Goal: Task Accomplishment & Management: Manage account settings

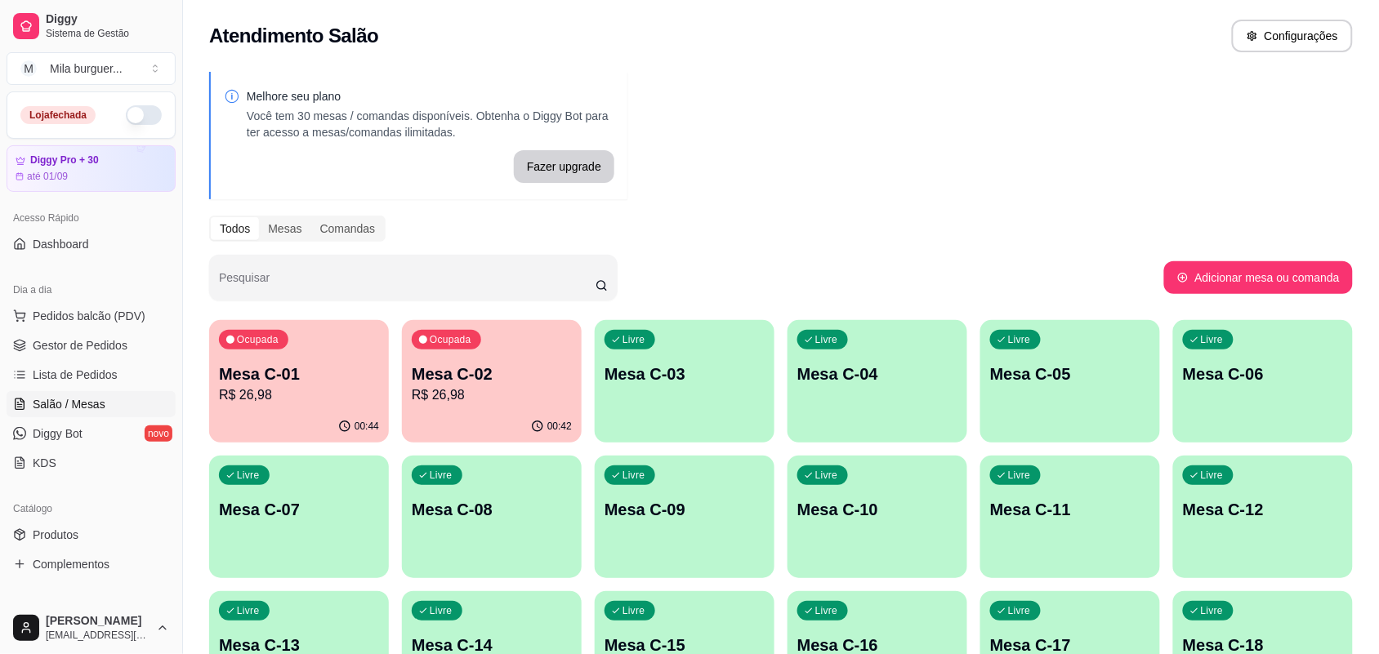
click at [225, 381] on p "Mesa C-01" at bounding box center [299, 374] width 160 height 23
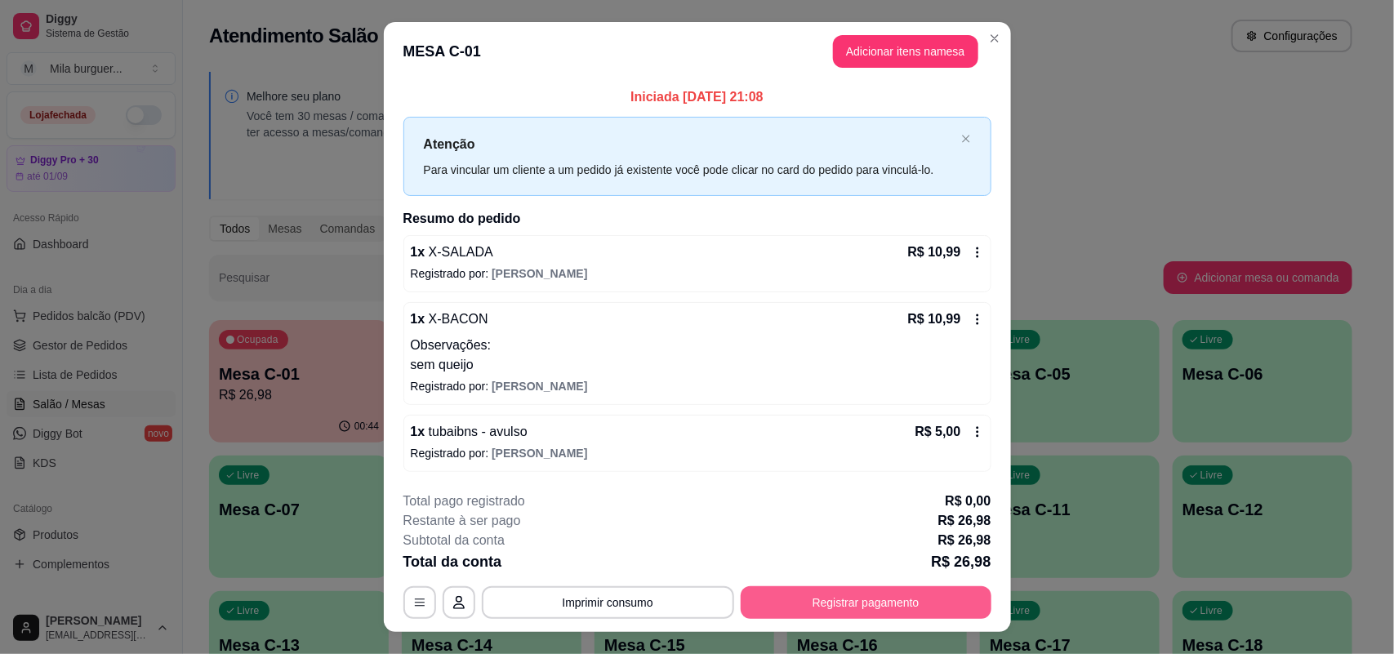
click at [781, 604] on button "Registrar pagamento" at bounding box center [866, 603] width 251 height 33
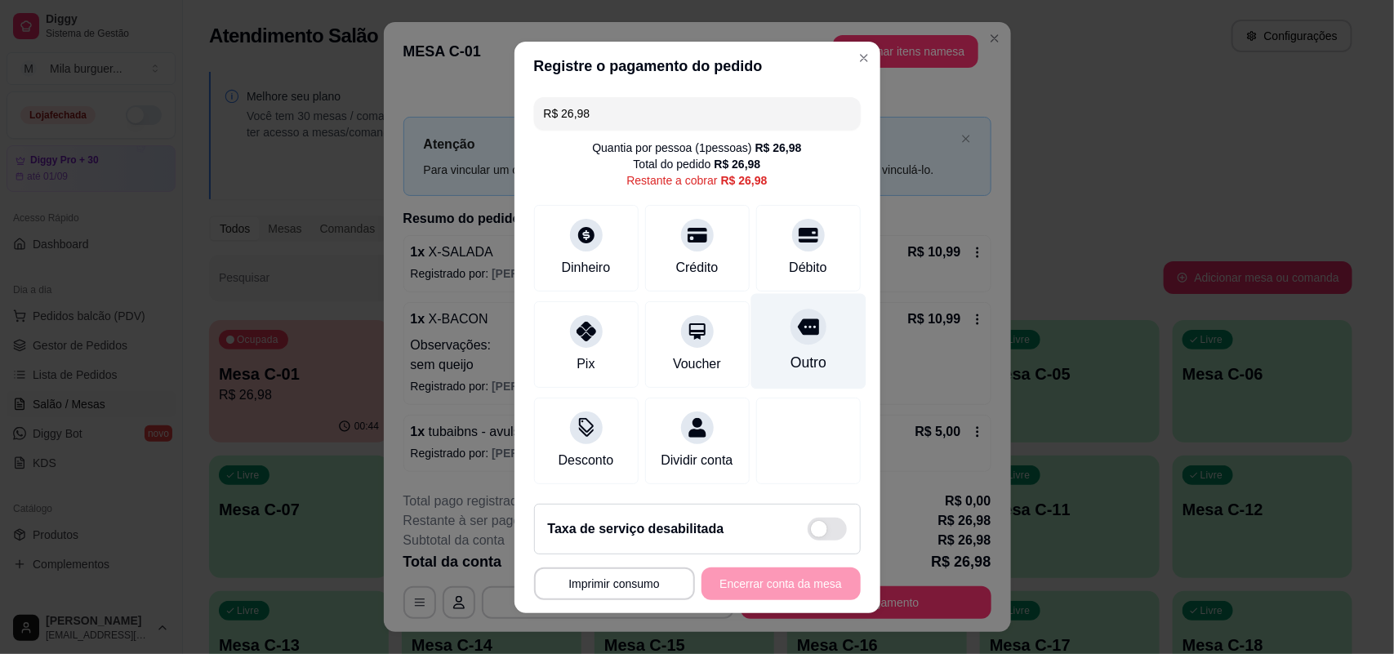
click at [781, 337] on div "Outro" at bounding box center [808, 341] width 115 height 96
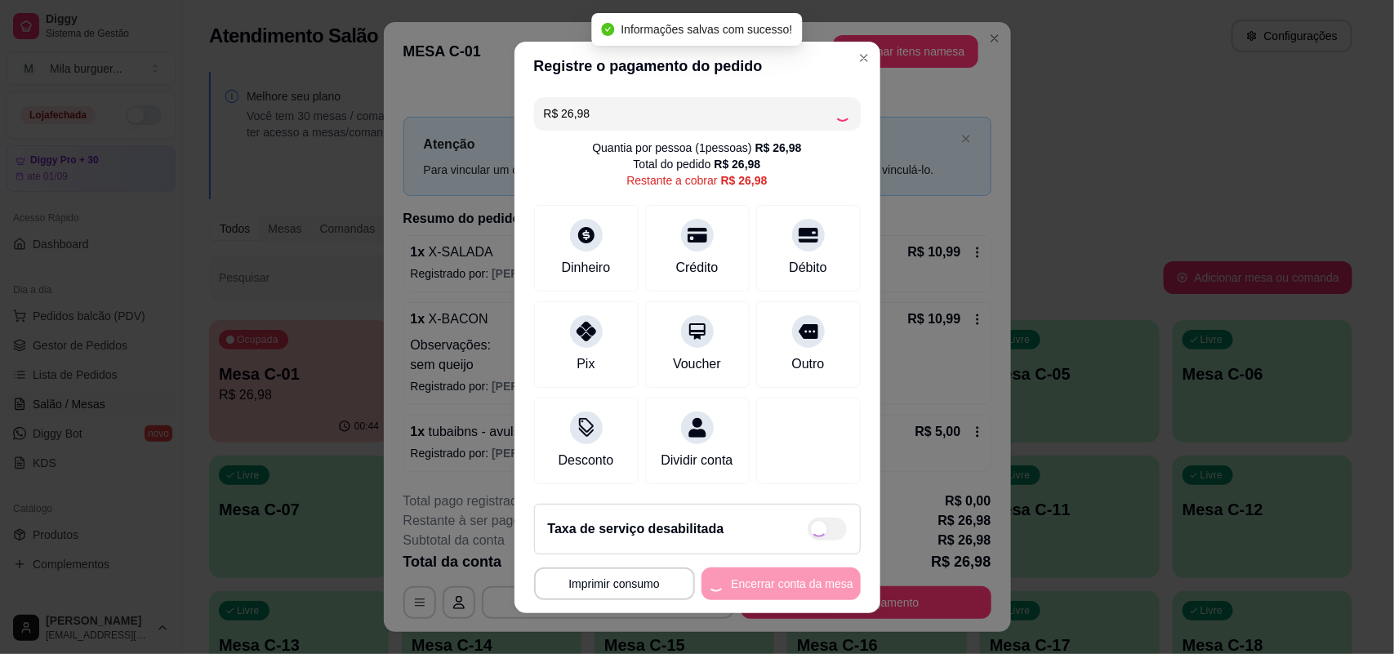
type input "R$ 0,00"
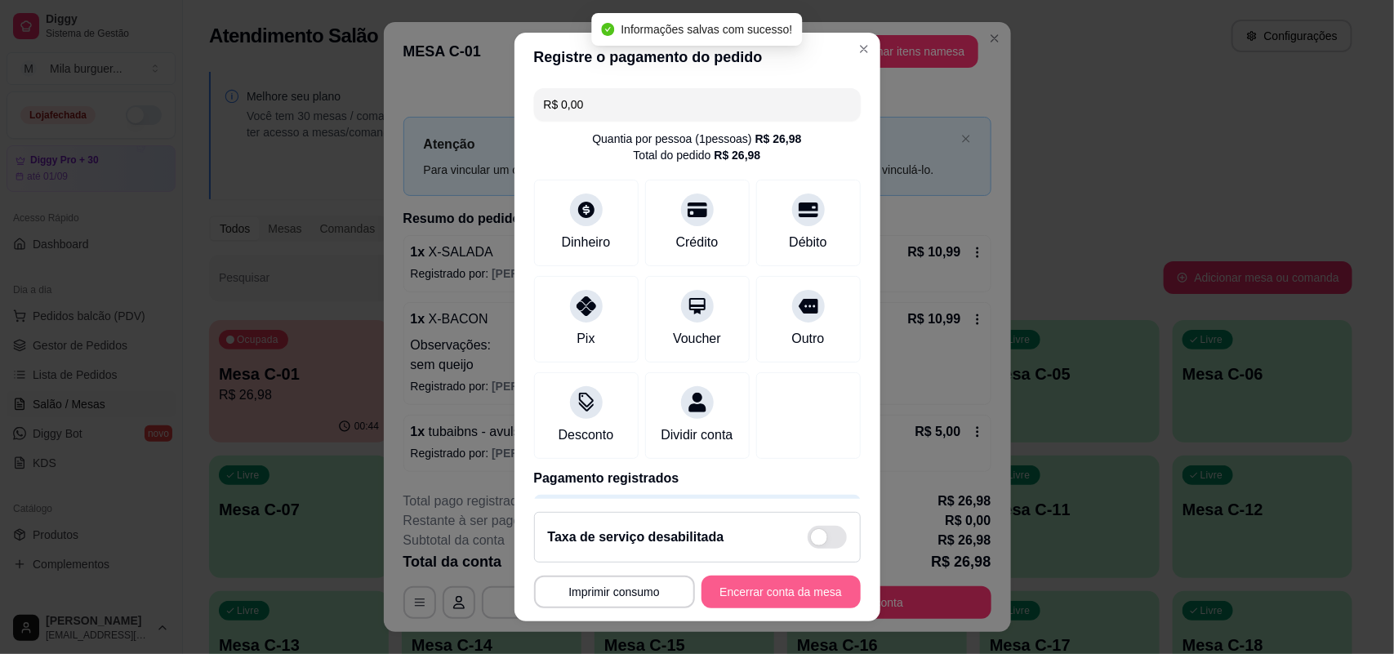
click at [756, 589] on button "Encerrar conta da mesa" at bounding box center [781, 592] width 159 height 33
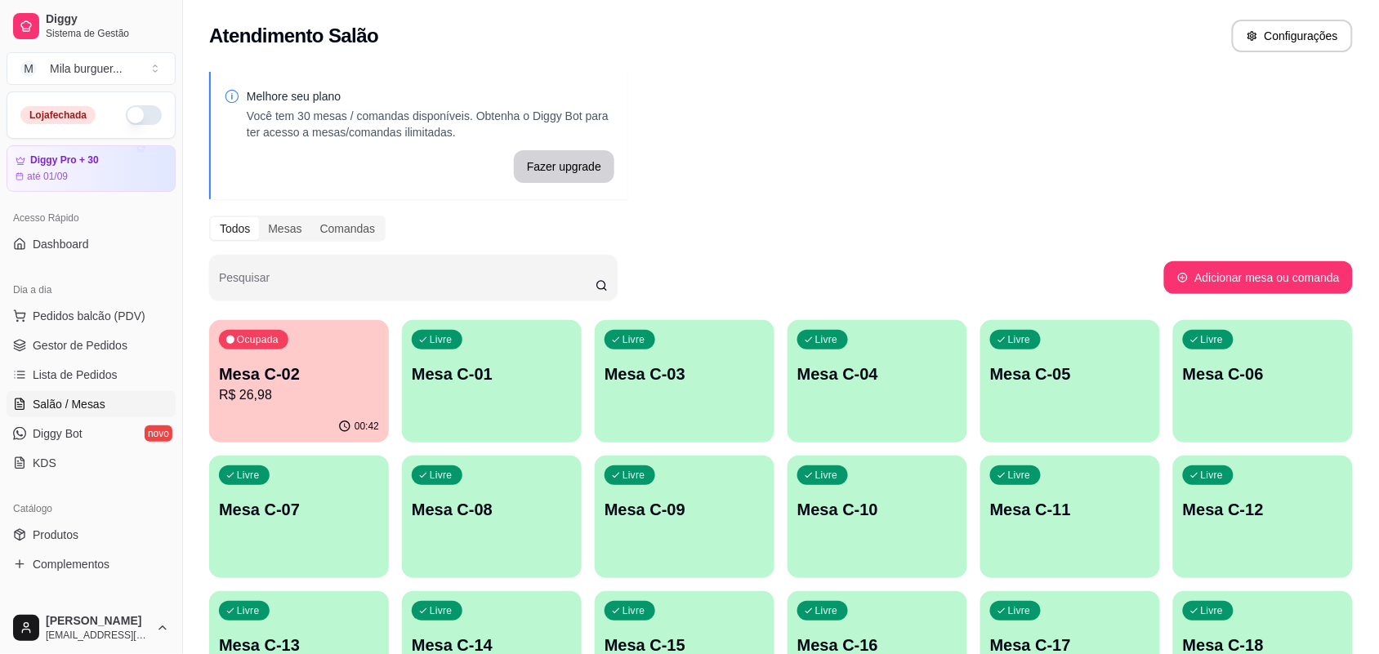
click at [370, 431] on p "00:42" at bounding box center [367, 426] width 25 height 13
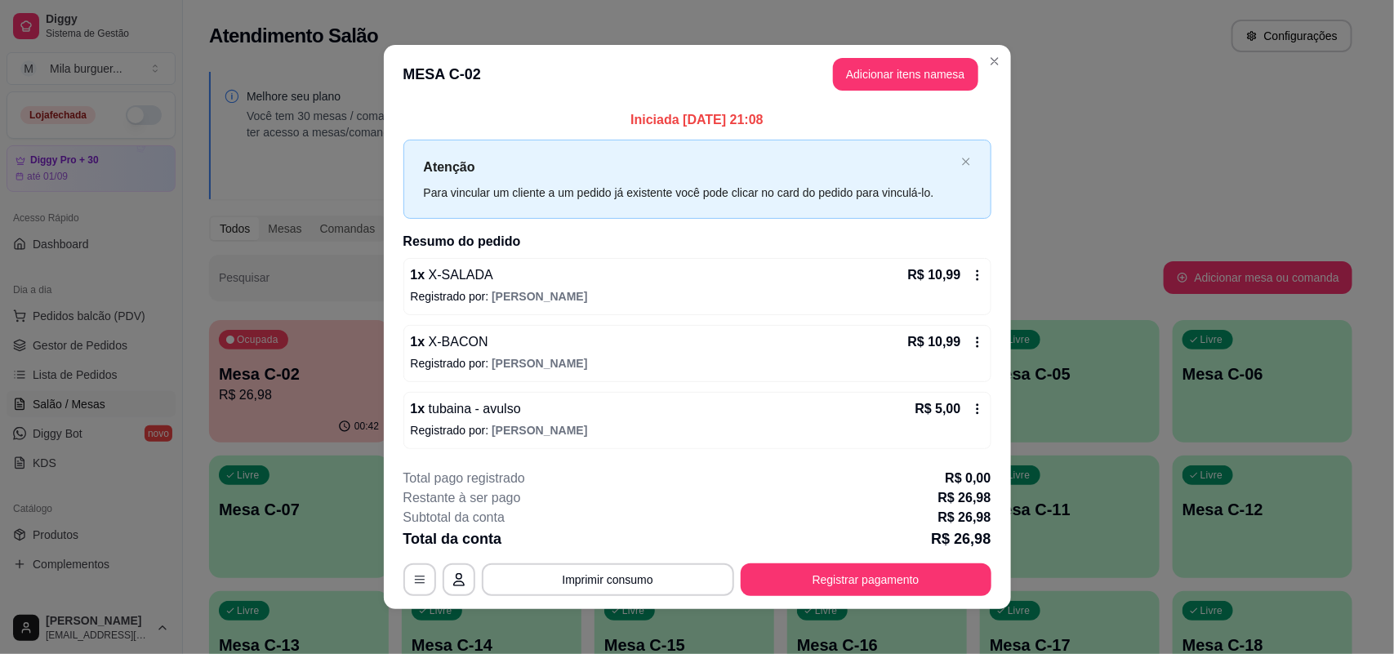
click at [769, 572] on button "Registrar pagamento" at bounding box center [866, 580] width 251 height 33
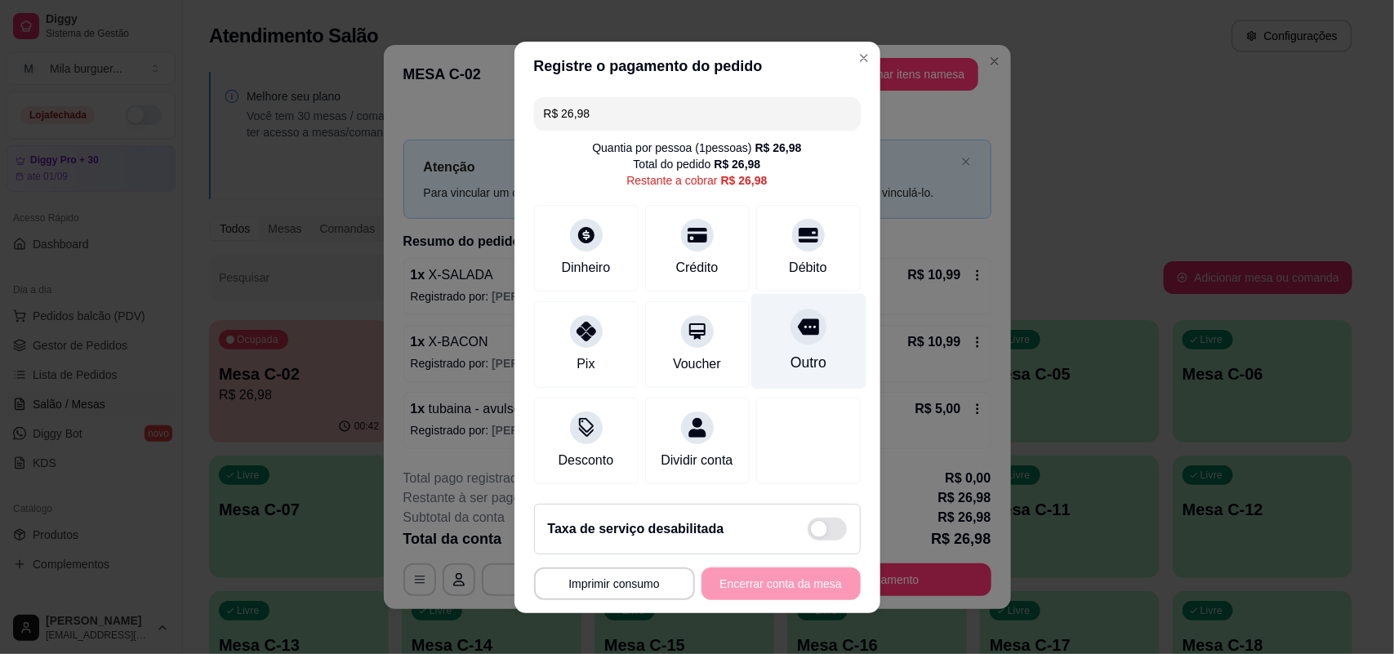
click at [790, 356] on div "Outro" at bounding box center [808, 362] width 36 height 21
type input "R$ 0,00"
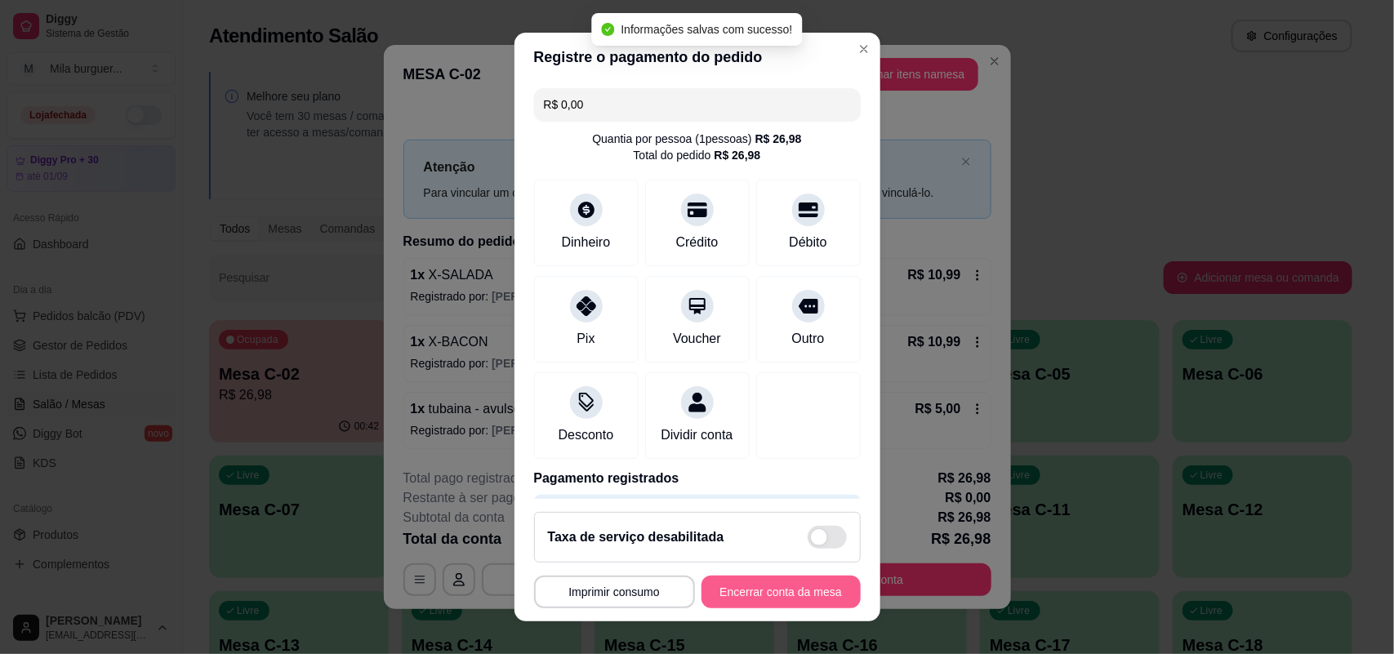
click at [757, 584] on button "Encerrar conta da mesa" at bounding box center [781, 592] width 159 height 33
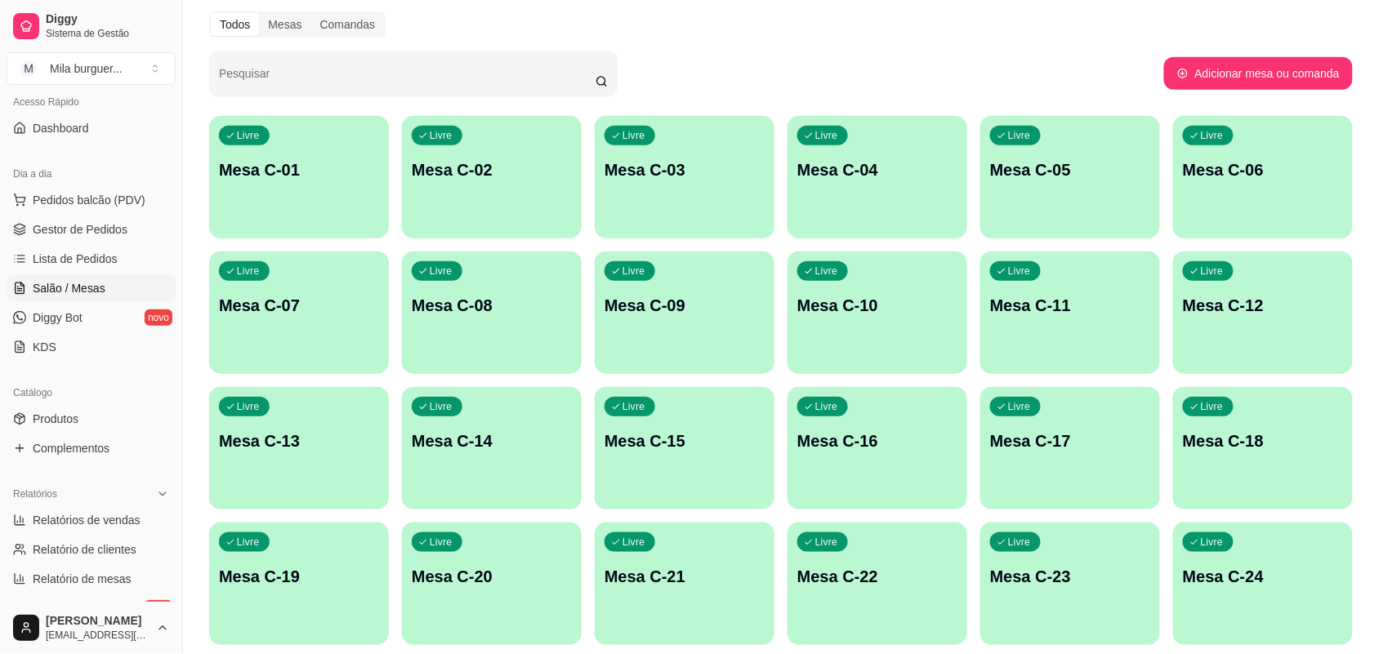
scroll to position [204, 0]
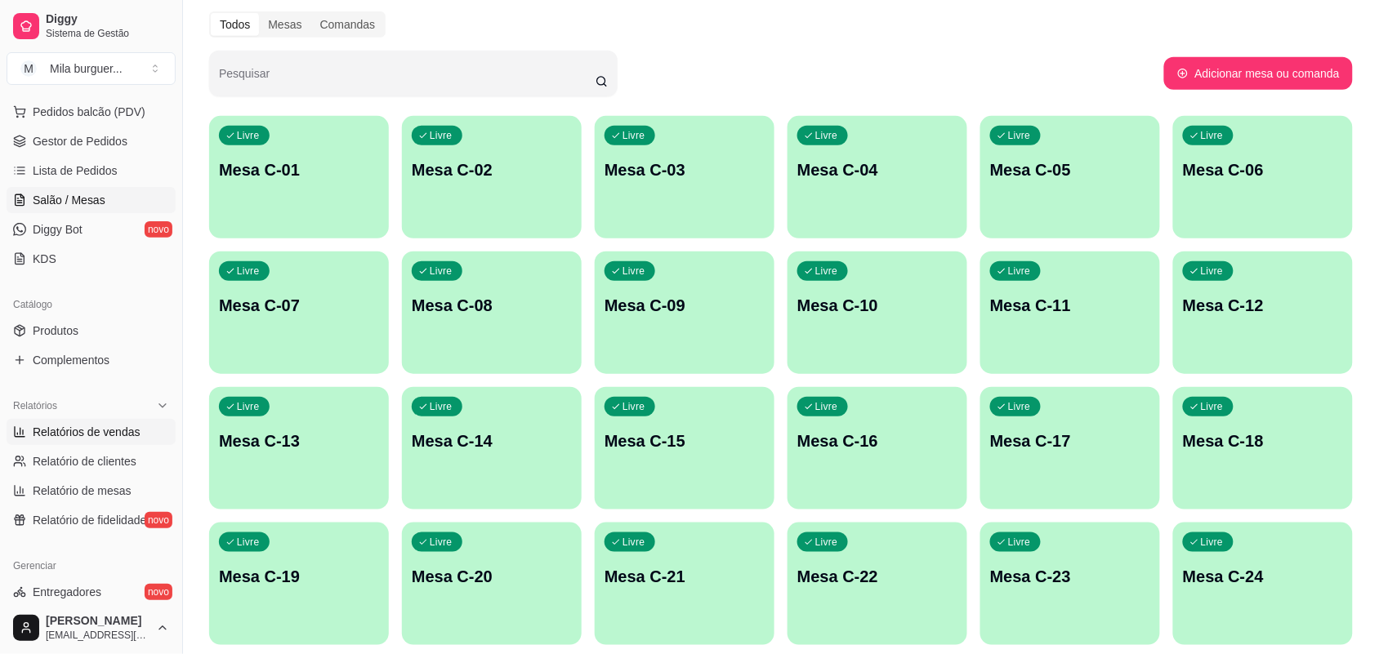
click at [87, 435] on span "Relatórios de vendas" at bounding box center [87, 432] width 108 height 16
select select "ALL"
select select "0"
